Goal: Transaction & Acquisition: Purchase product/service

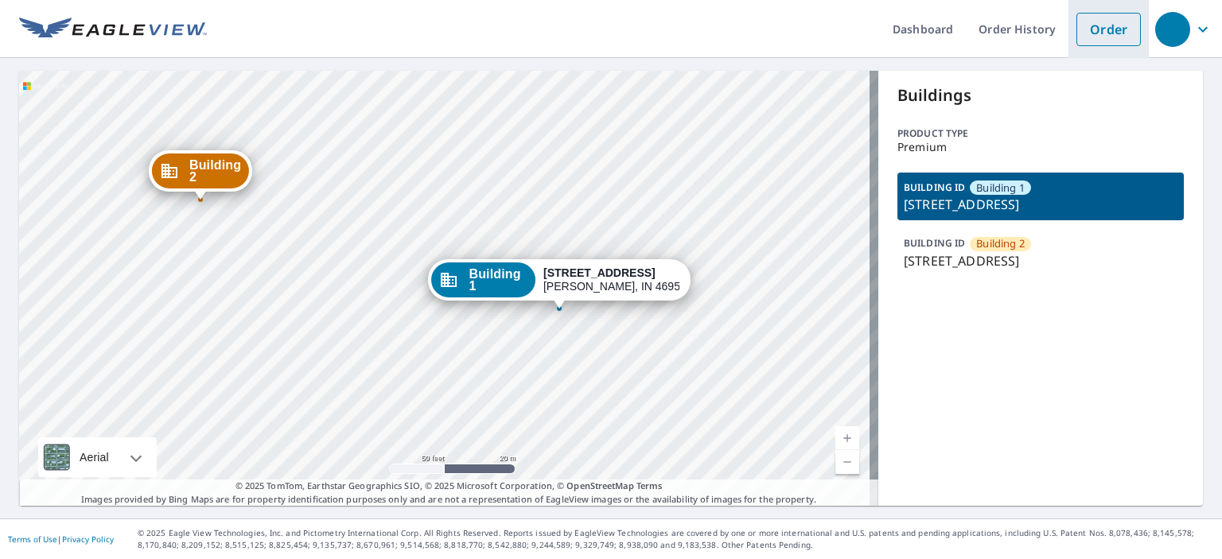
click at [1104, 35] on link "Order" at bounding box center [1108, 29] width 64 height 33
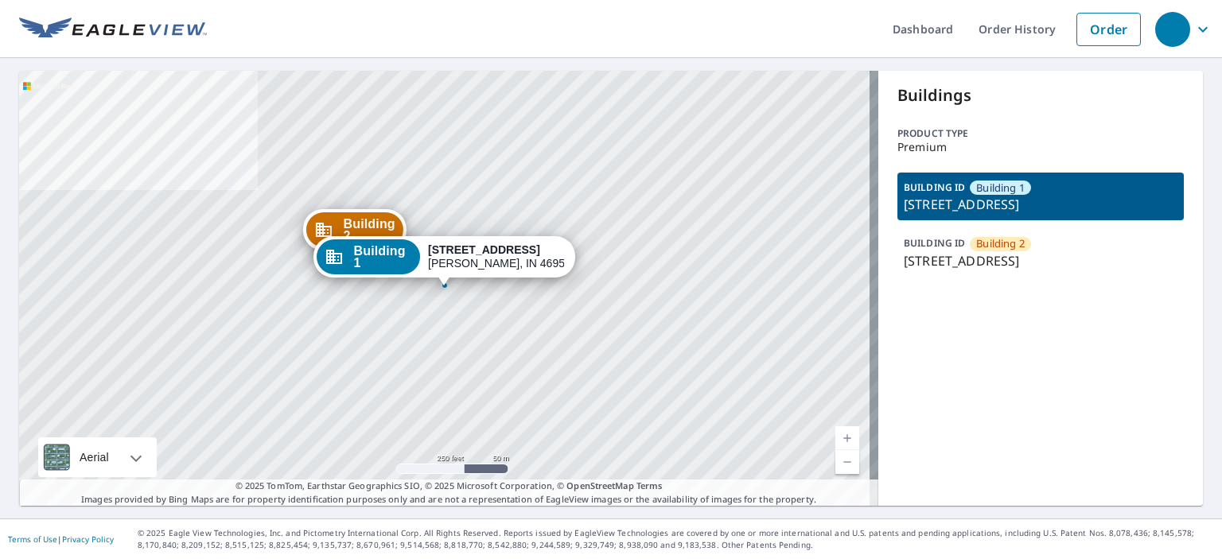
click at [951, 259] on p "[STREET_ADDRESS]" at bounding box center [1041, 260] width 274 height 19
